Goal: Information Seeking & Learning: Check status

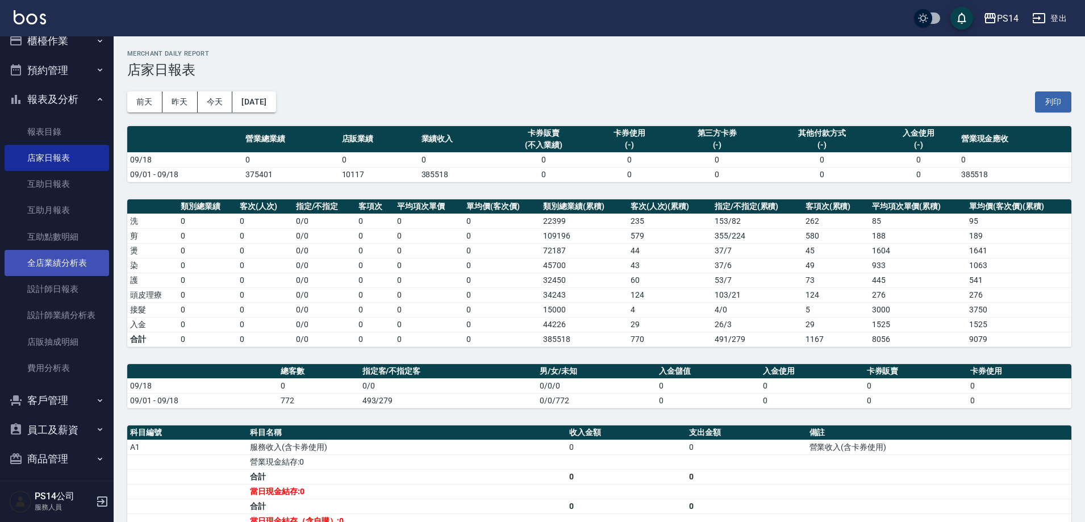
scroll to position [22, 0]
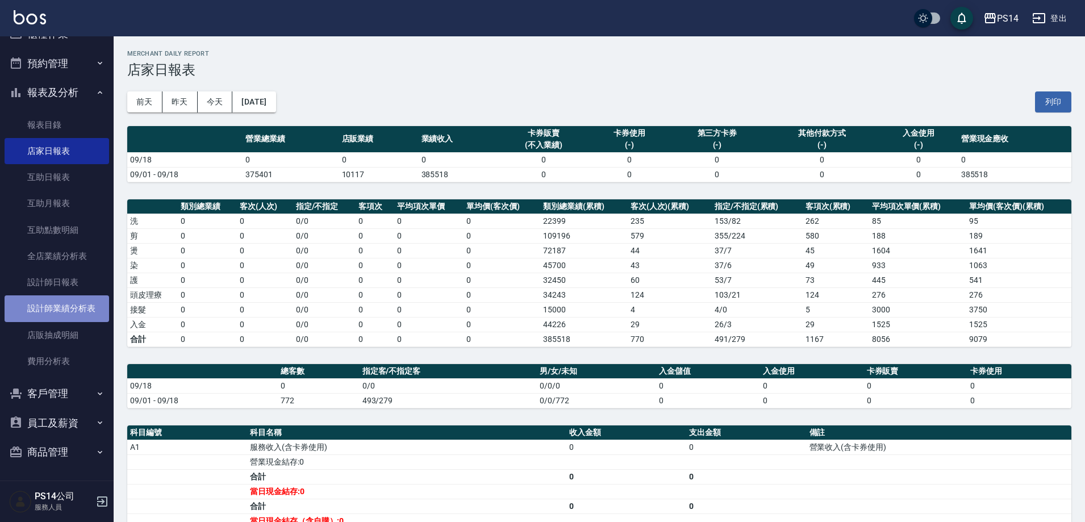
click at [69, 306] on link "設計師業績分析表" at bounding box center [57, 308] width 105 height 26
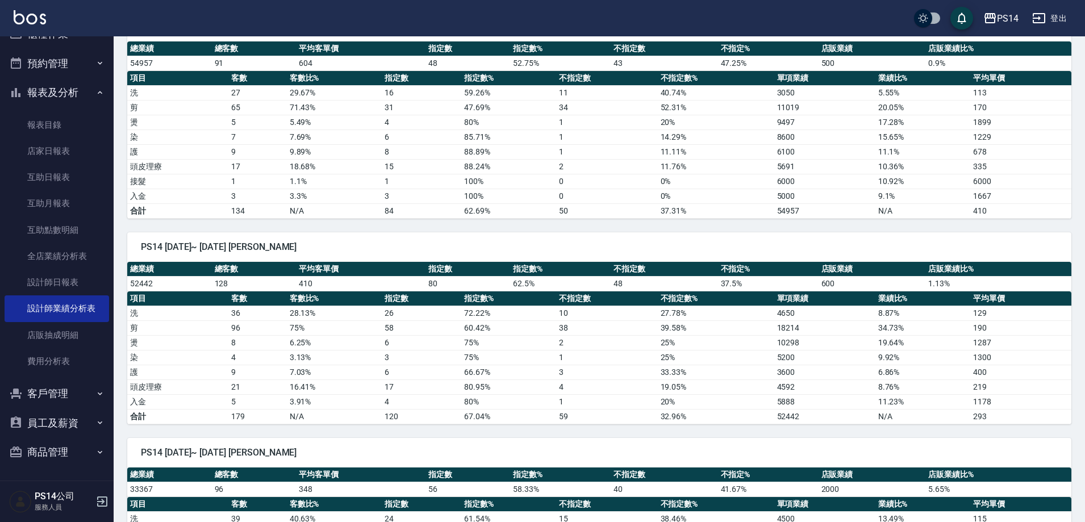
scroll to position [170, 0]
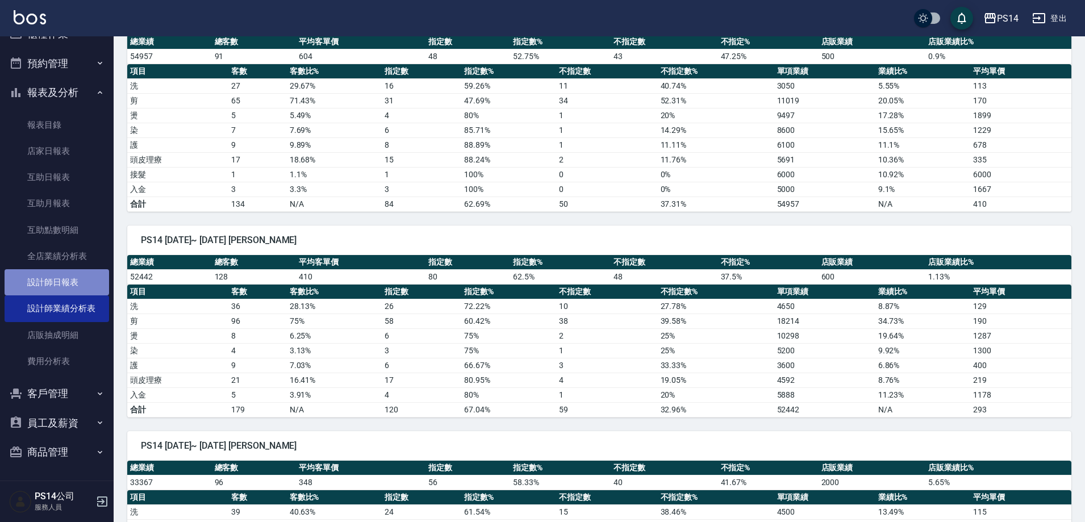
click at [56, 277] on link "設計師日報表" at bounding box center [57, 282] width 105 height 26
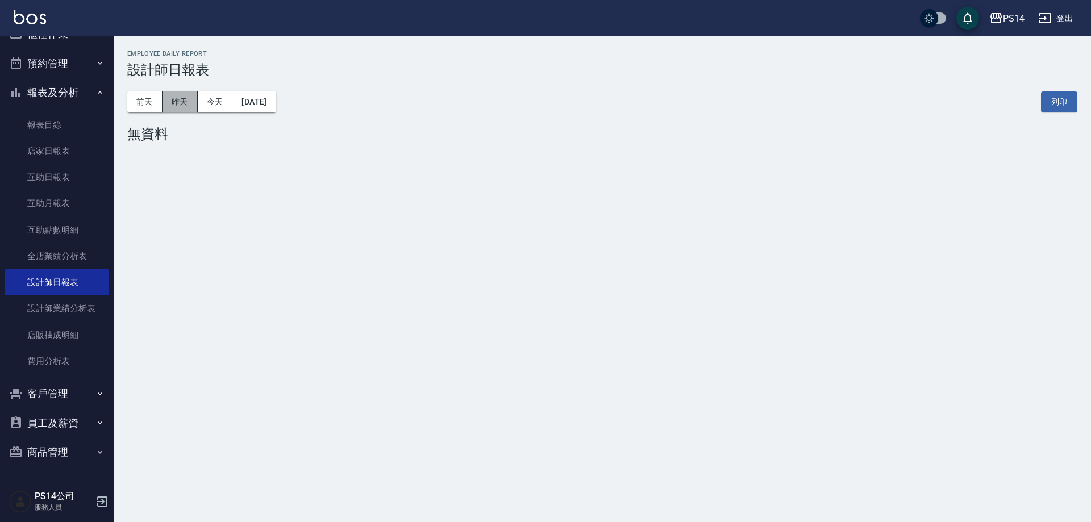
click at [178, 111] on button "昨天" at bounding box center [180, 101] width 35 height 21
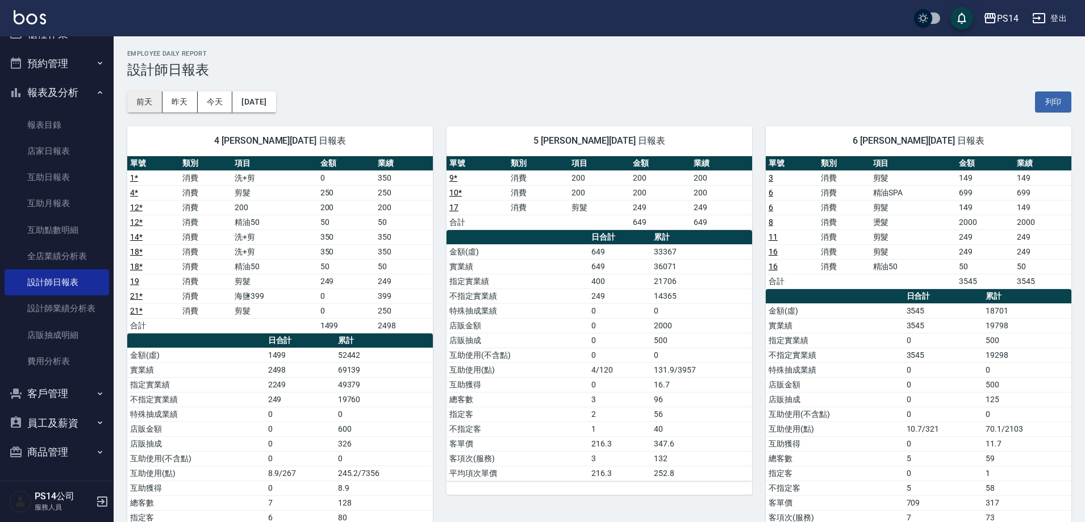
click at [139, 98] on button "前天" at bounding box center [144, 101] width 35 height 21
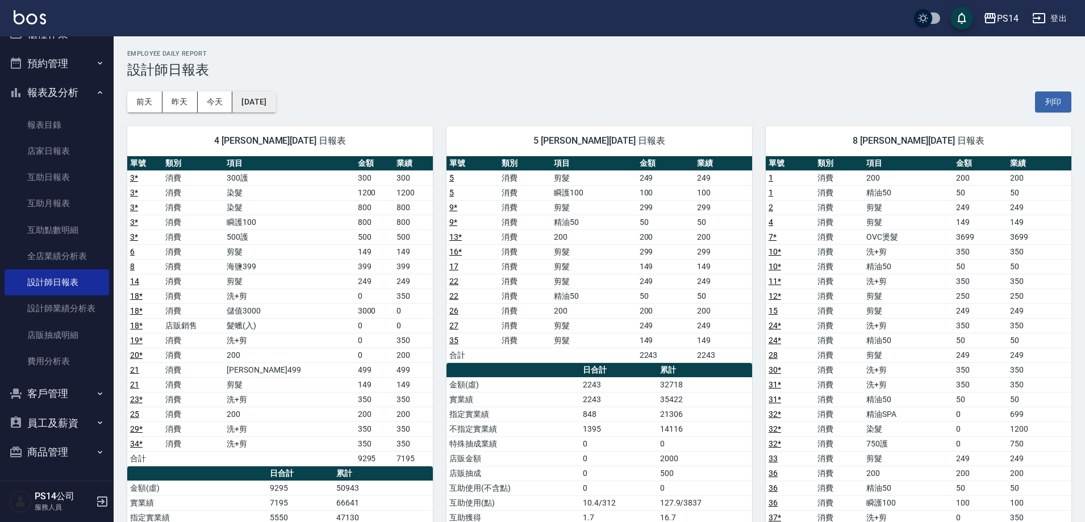
click at [271, 112] on button "[DATE]" at bounding box center [253, 101] width 43 height 21
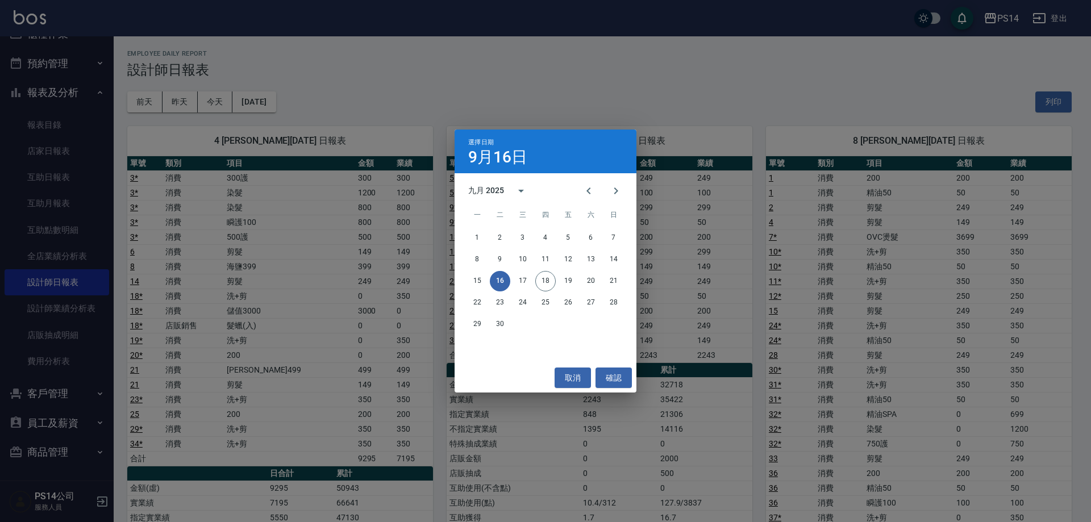
click at [373, 210] on div "選擇日期 [DATE] 九月 2025 一 二 三 四 五 六 日 1 2 3 4 5 6 7 8 9 10 11 12 13 14 15 16 17 18 …" at bounding box center [545, 261] width 1091 height 522
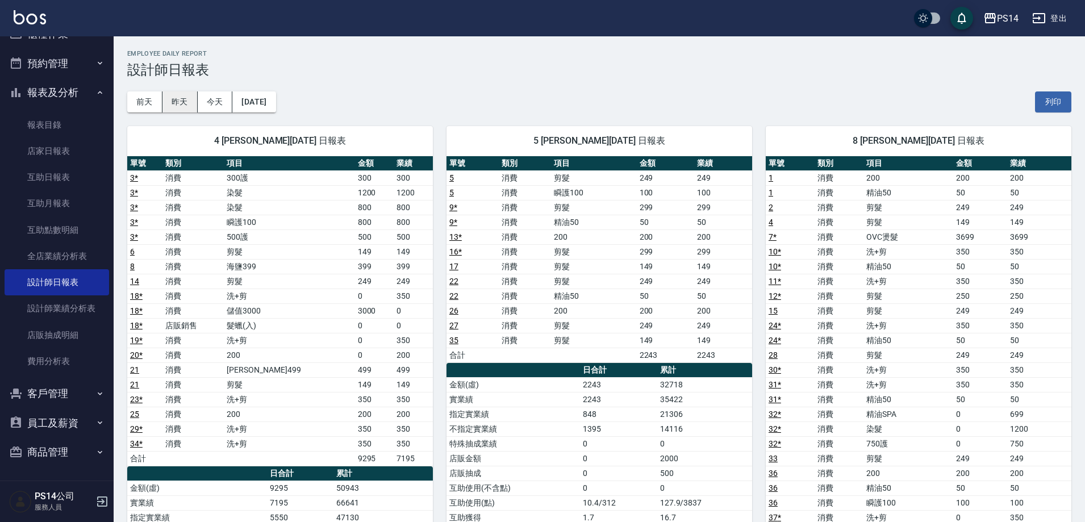
click at [197, 102] on button "昨天" at bounding box center [180, 101] width 35 height 21
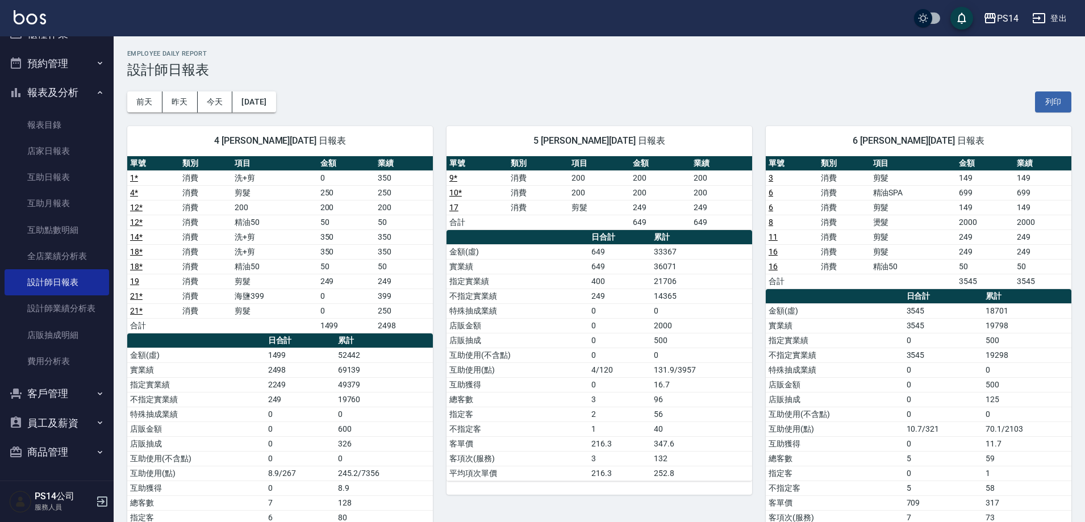
click at [260, 115] on div "4 [PERSON_NAME][DATE] 日報表 單號 類別 項目 金額 業績 1 * 消費 洗+剪 0 350 4 * 消費 剪髮 250 250 12 …" at bounding box center [273, 356] width 319 height 486
click at [261, 107] on button "[DATE]" at bounding box center [253, 101] width 43 height 21
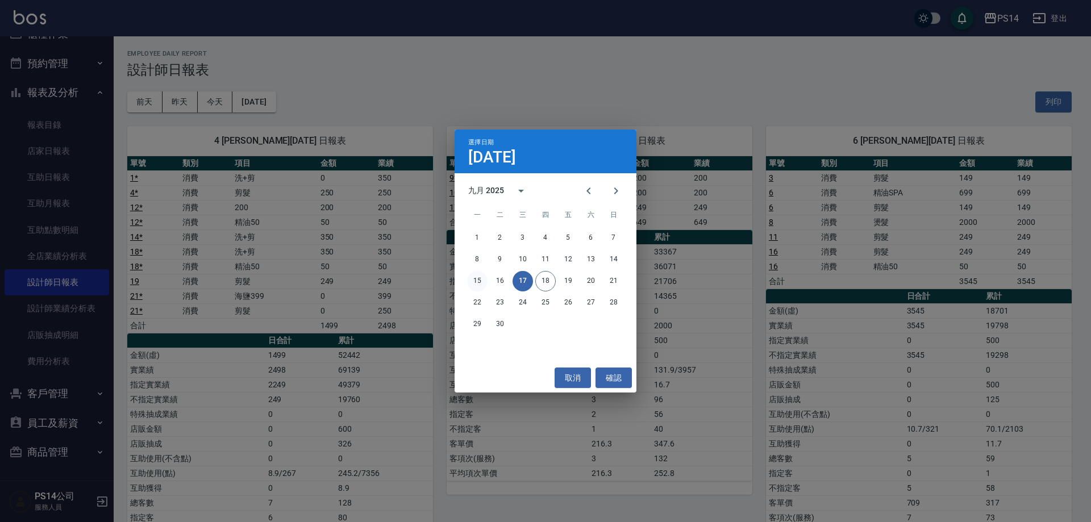
click at [476, 282] on button "15" at bounding box center [477, 281] width 20 height 20
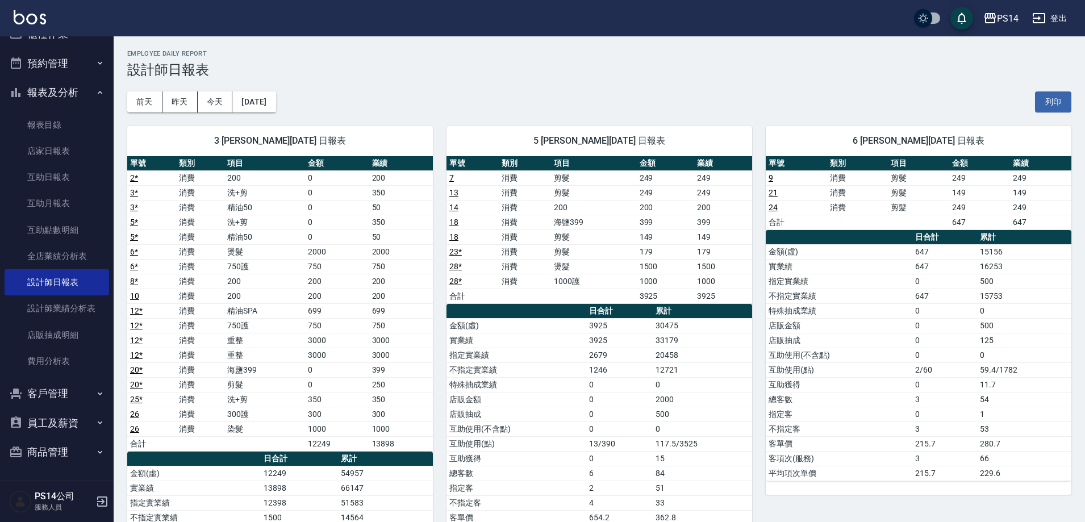
click at [328, 114] on div "3 [PERSON_NAME][DATE] 日報表 單號 類別 項目 金額 業績 2 * 消費 200 0 200 3 * 消費 洗+剪 0 350 3 * …" at bounding box center [273, 415] width 319 height 604
click at [349, 80] on div "[DATE] [DATE] [DATE] [DATE] 列印" at bounding box center [599, 102] width 944 height 48
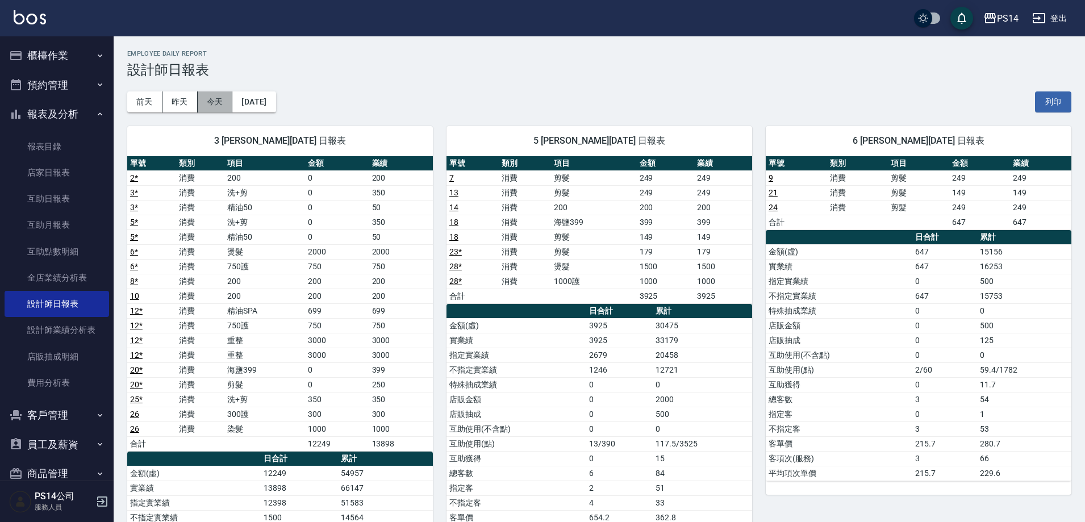
click at [203, 101] on button "今天" at bounding box center [215, 101] width 35 height 21
